Goal: Task Accomplishment & Management: Use online tool/utility

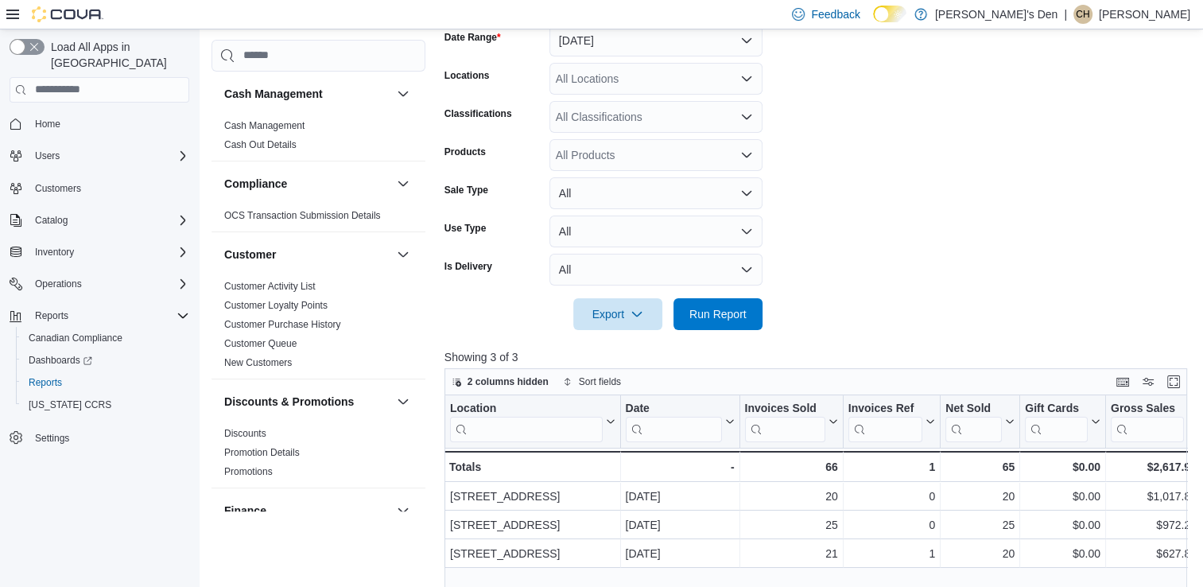
scroll to position [251, 0]
click at [700, 308] on span "Run Report" at bounding box center [717, 313] width 57 height 16
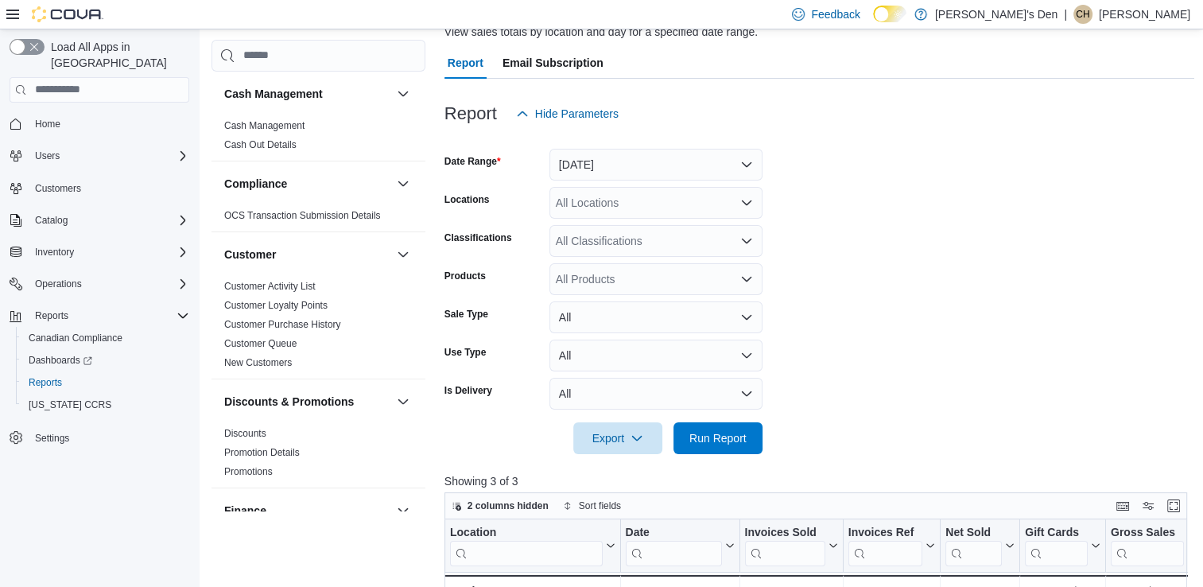
scroll to position [127, 0]
click at [49, 118] on span "Home" at bounding box center [47, 124] width 25 height 13
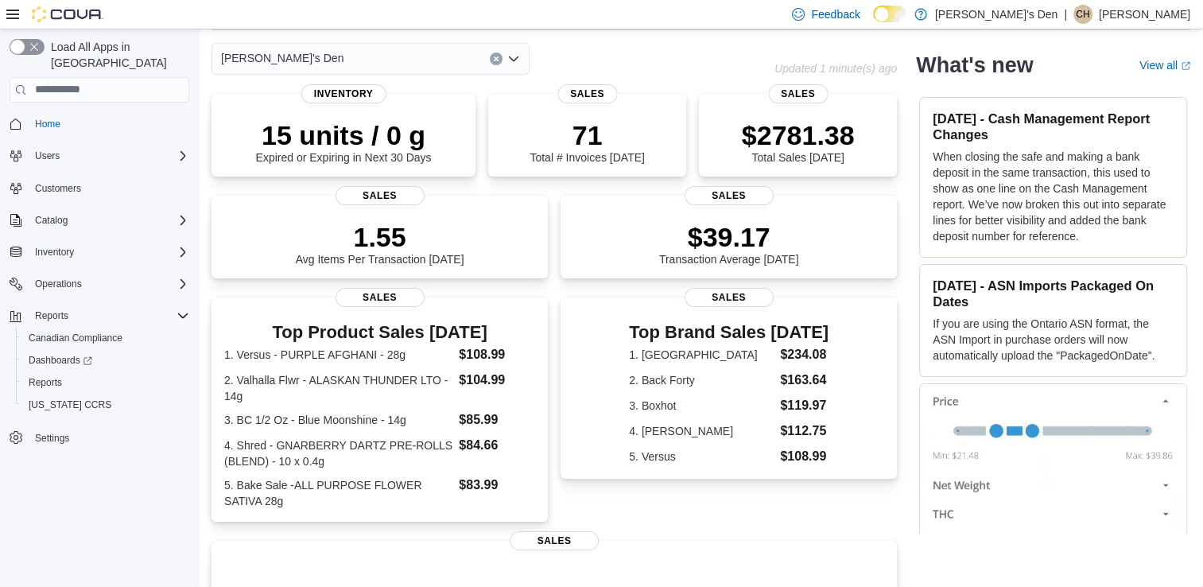
scroll to position [65, 0]
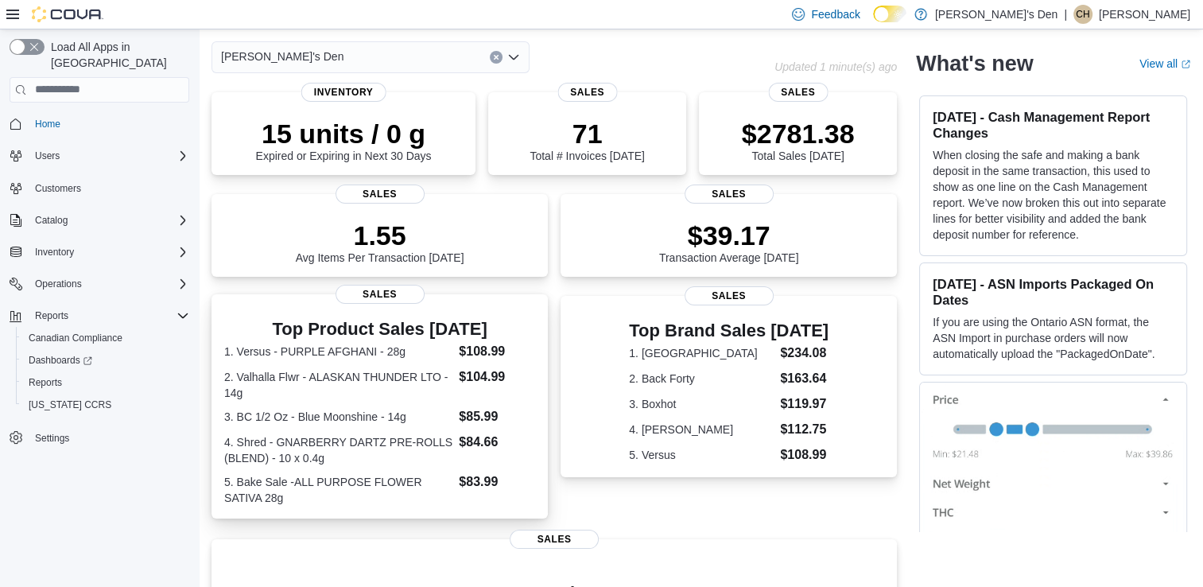
click at [409, 462] on dt "4. Shred - GNARBERRY DARTZ PRE-ROLLS (BLEND) - 10 x 0.4g" at bounding box center [338, 450] width 228 height 32
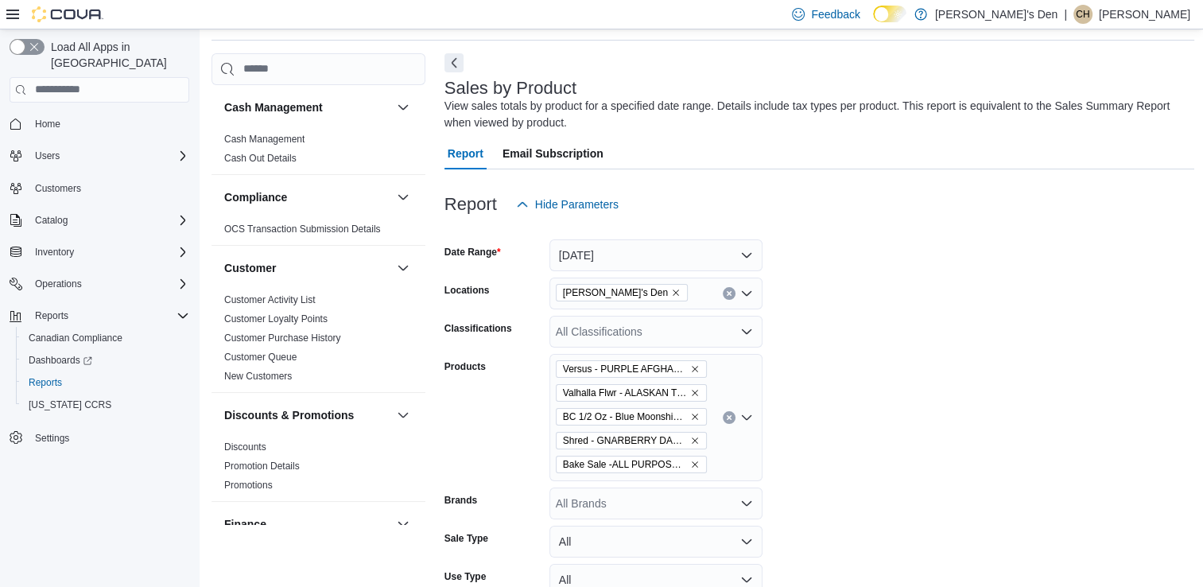
scroll to position [65, 0]
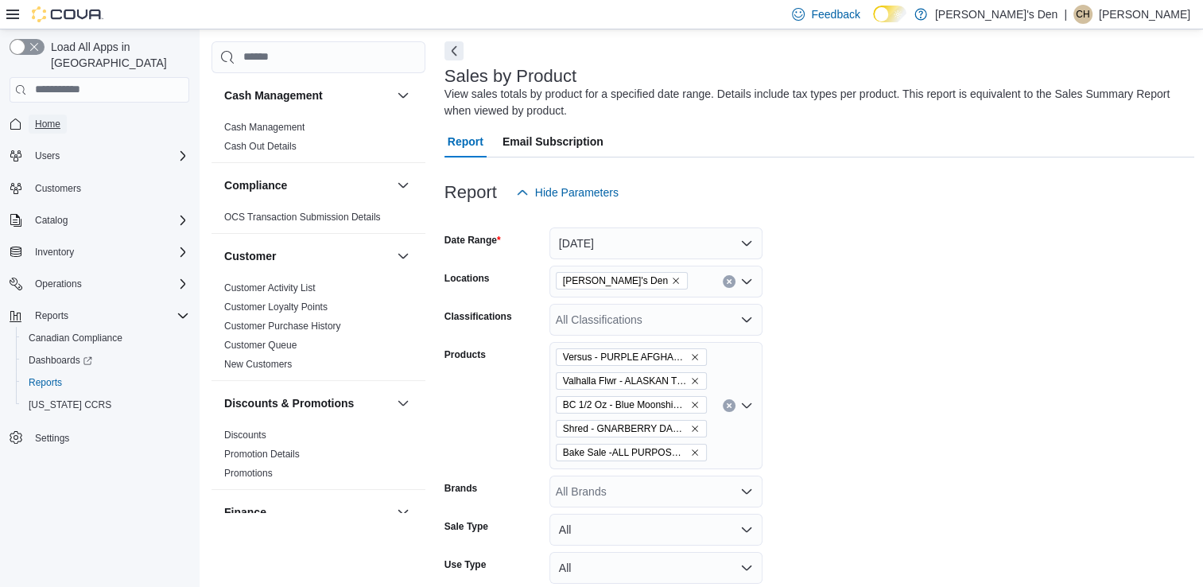
click at [61, 114] on link "Home" at bounding box center [48, 123] width 38 height 19
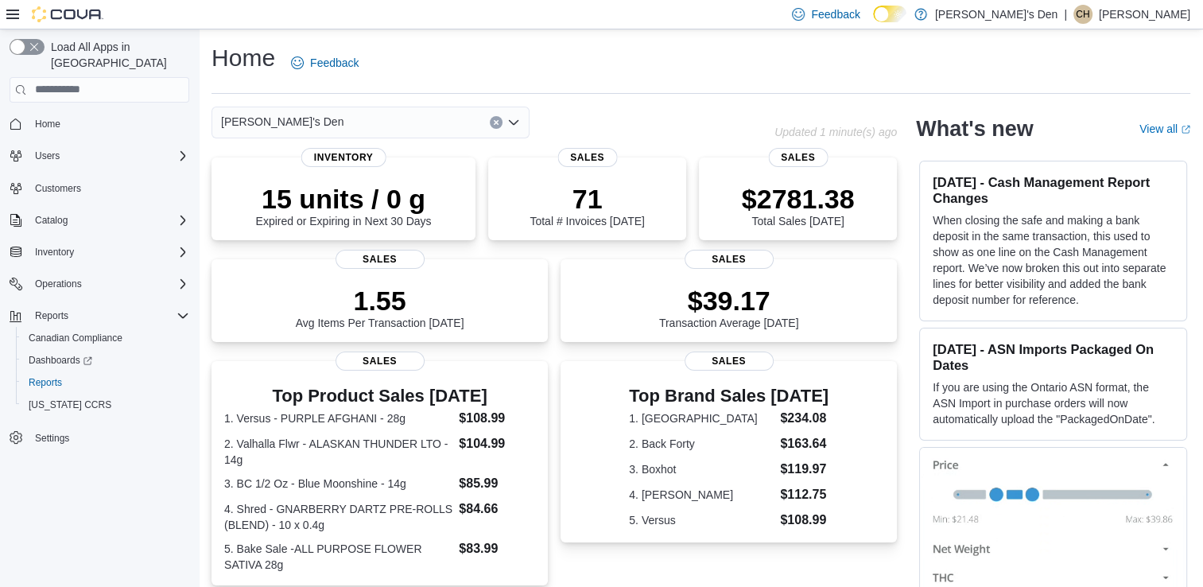
click at [492, 118] on button "Clear input" at bounding box center [496, 122] width 13 height 13
click at [759, 102] on div "Home Feedback Select a Location Updated 1 minute(s) ago 15 units / 0 g Expired …" at bounding box center [701, 483] width 1004 height 909
